Goal: Information Seeking & Learning: Check status

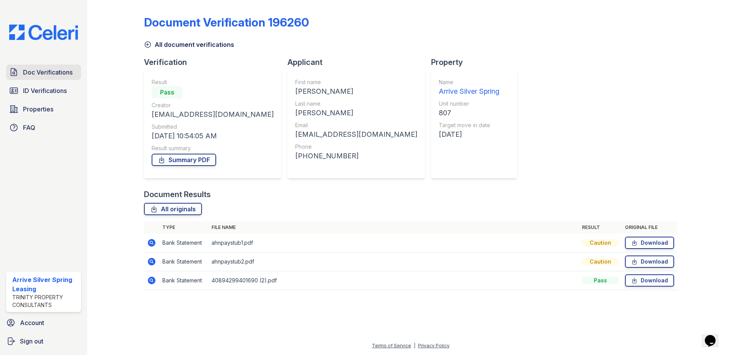
click at [31, 73] on span "Doc Verifications" at bounding box center [48, 72] width 50 height 9
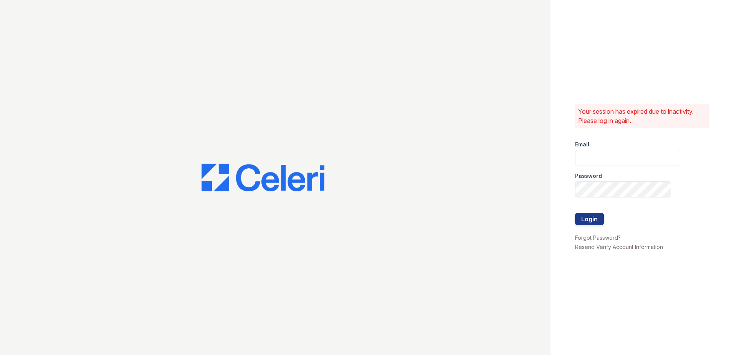
type input "[EMAIL_ADDRESS][DOMAIN_NAME]"
click at [585, 220] on button "Login" at bounding box center [589, 219] width 29 height 12
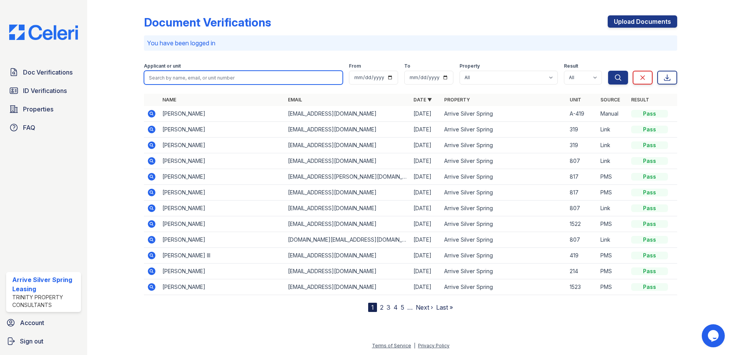
click at [190, 78] on input "search" at bounding box center [243, 78] width 199 height 14
type input "jaleel"
click at [608, 71] on button "Search" at bounding box center [618, 78] width 20 height 14
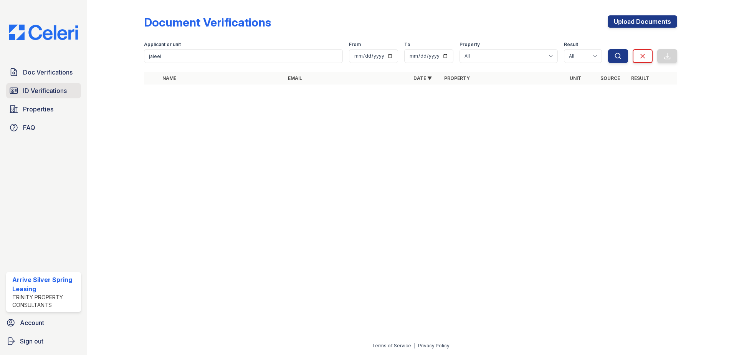
click at [50, 95] on link "ID Verifications" at bounding box center [43, 90] width 75 height 15
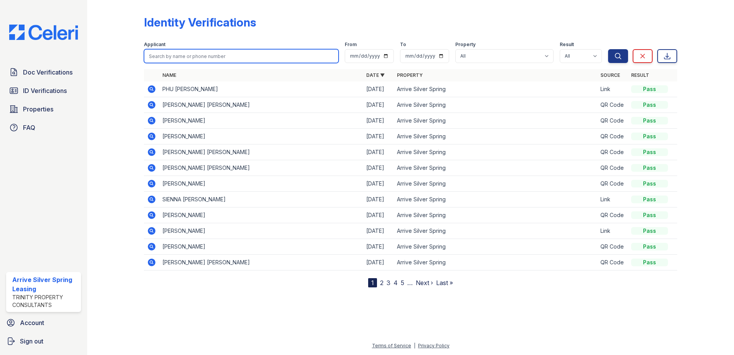
drag, startPoint x: 196, startPoint y: 51, endPoint x: 191, endPoint y: 54, distance: 5.9
click at [195, 54] on input "search" at bounding box center [241, 56] width 195 height 14
type input "jaleel"
click at [608, 49] on button "Search" at bounding box center [618, 56] width 20 height 14
